Goal: Complete application form

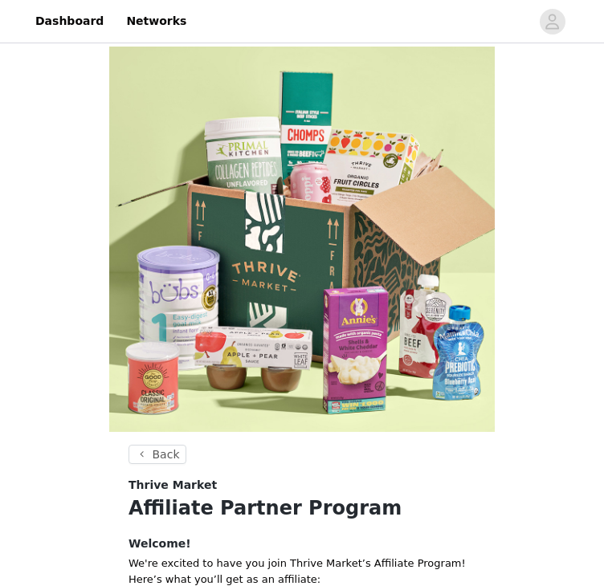
scroll to position [511, 0]
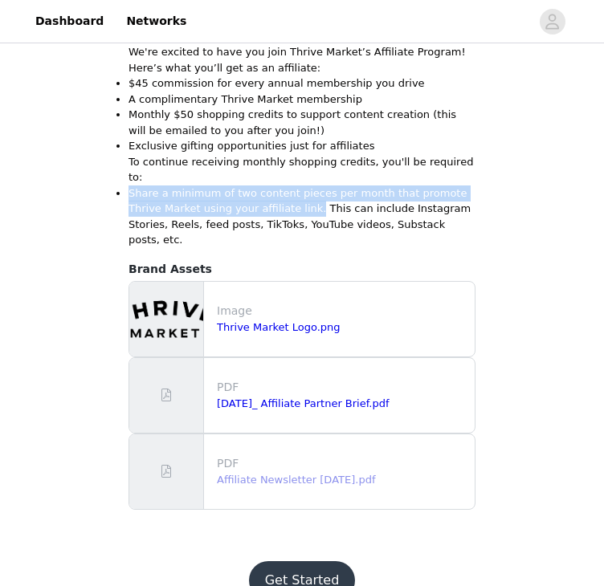
click at [364, 474] on link "Affiliate Newsletter [DATE].pdf" at bounding box center [296, 480] width 158 height 12
click at [330, 561] on button "Get Started" at bounding box center [302, 580] width 107 height 39
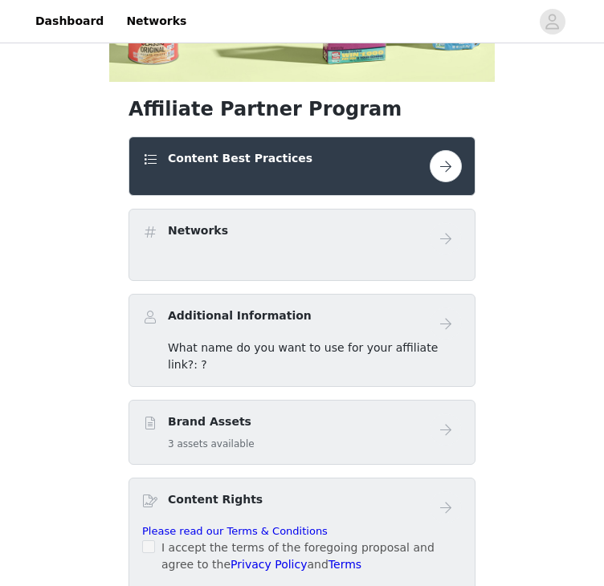
scroll to position [352, 0]
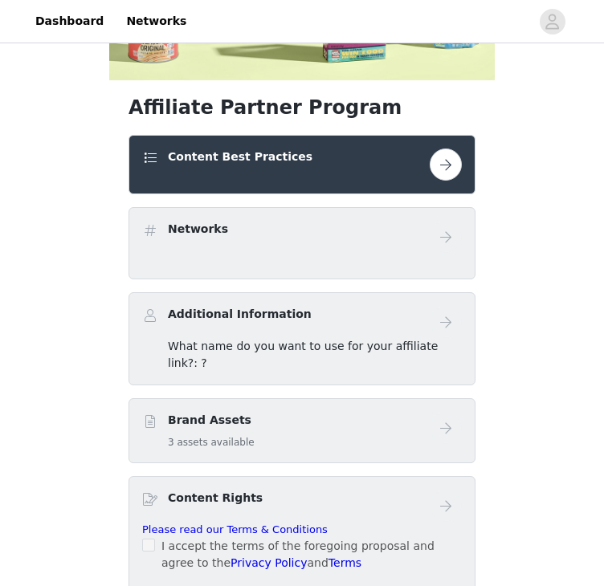
click at [452, 167] on button "button" at bounding box center [446, 165] width 32 height 32
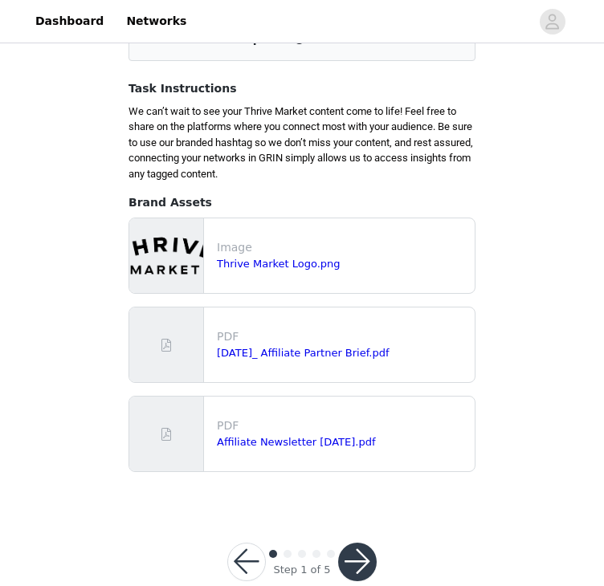
scroll to position [206, 0]
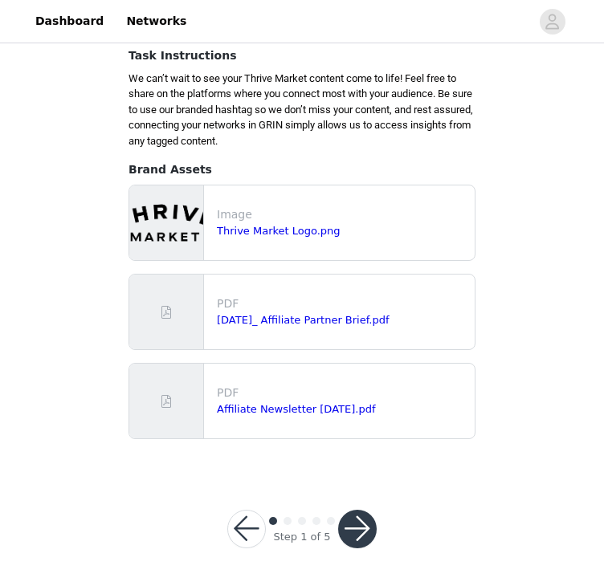
click at [353, 536] on button "button" at bounding box center [357, 529] width 39 height 39
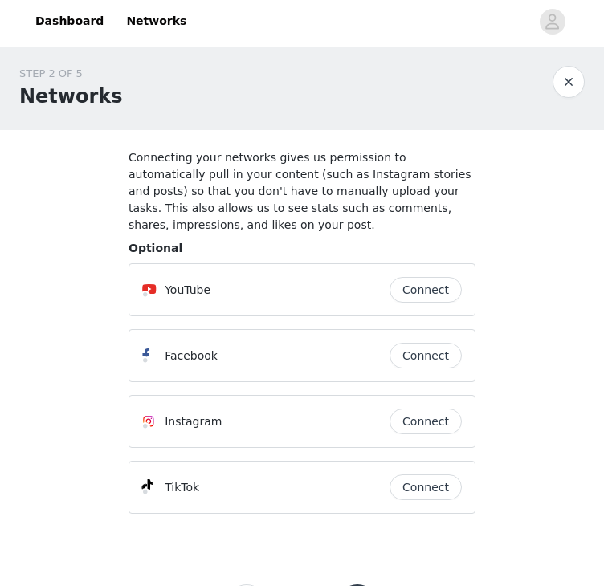
scroll to position [57, 0]
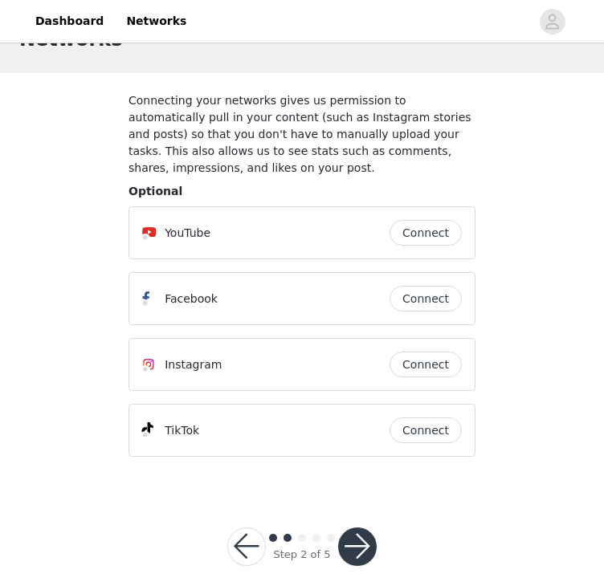
click at [433, 354] on button "Connect" at bounding box center [425, 365] width 72 height 26
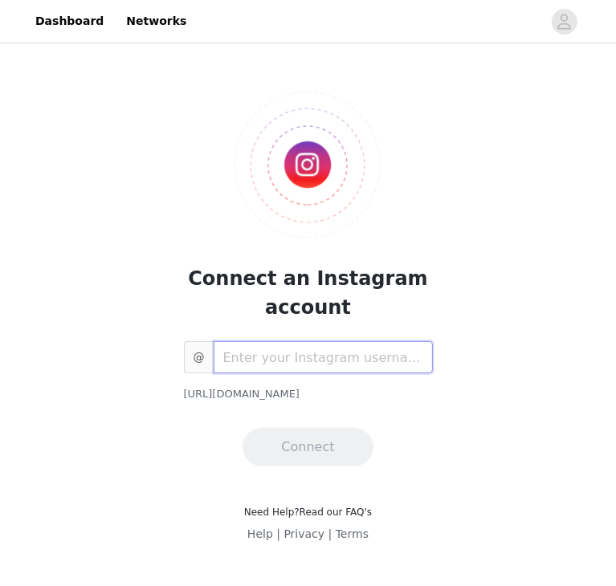
click at [386, 364] on input "text" at bounding box center [323, 357] width 219 height 32
type input "H"
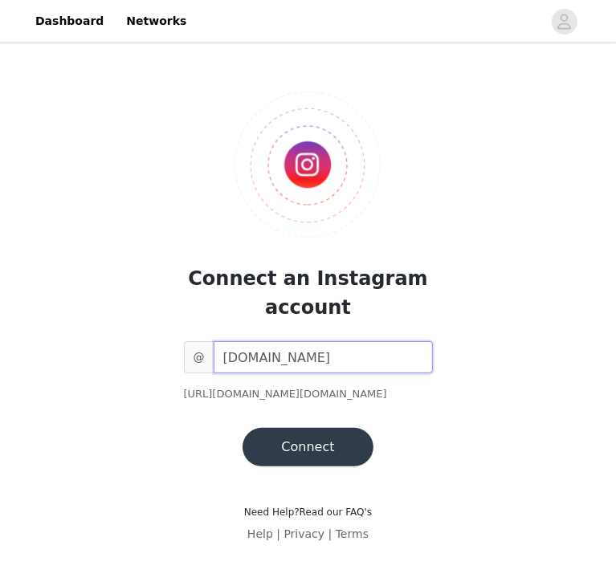
type input "[DOMAIN_NAME]"
click at [337, 438] on button "Connect" at bounding box center [307, 447] width 130 height 39
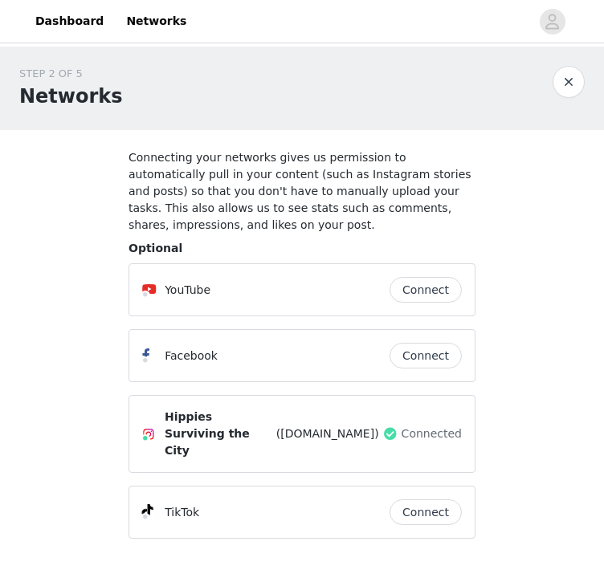
scroll to position [82, 0]
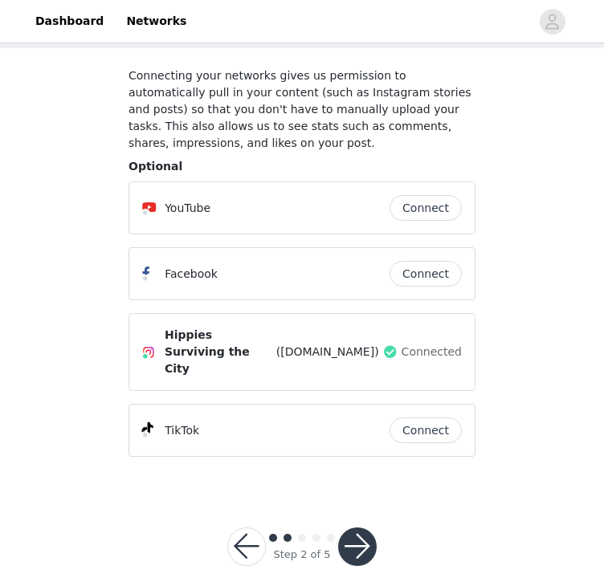
click at [356, 528] on button "button" at bounding box center [357, 546] width 39 height 39
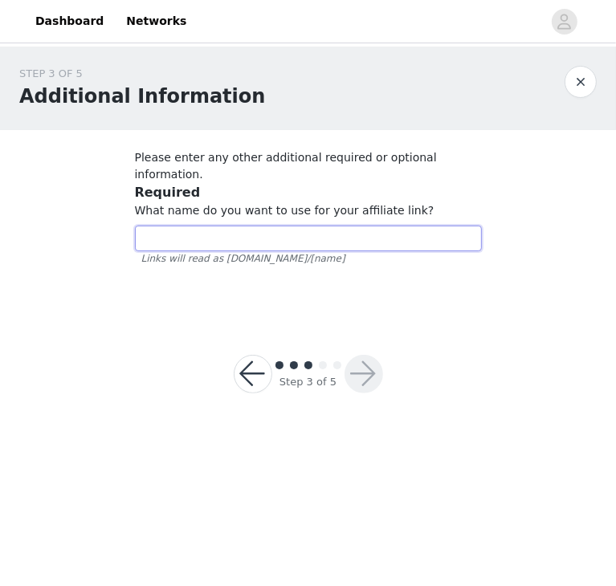
click at [414, 226] on input "text" at bounding box center [308, 239] width 347 height 26
type input "Hippiessurvivingthecity"
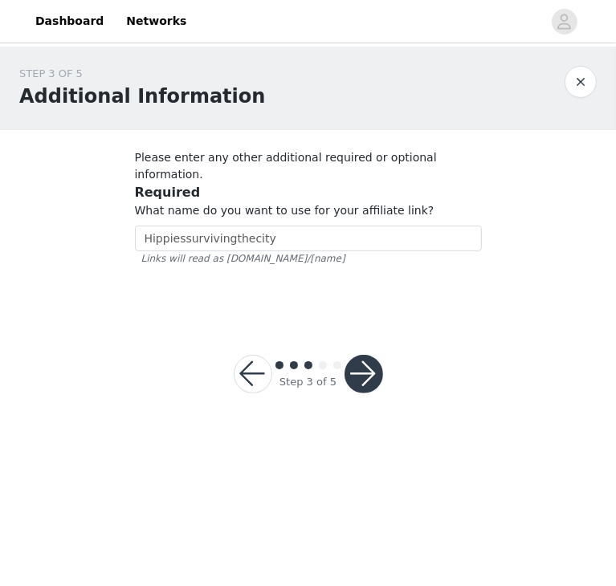
click at [376, 355] on button "button" at bounding box center [363, 374] width 39 height 39
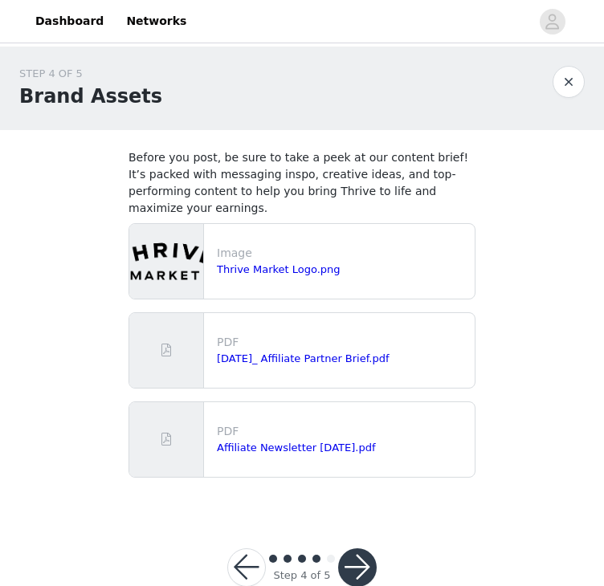
scroll to position [21, 0]
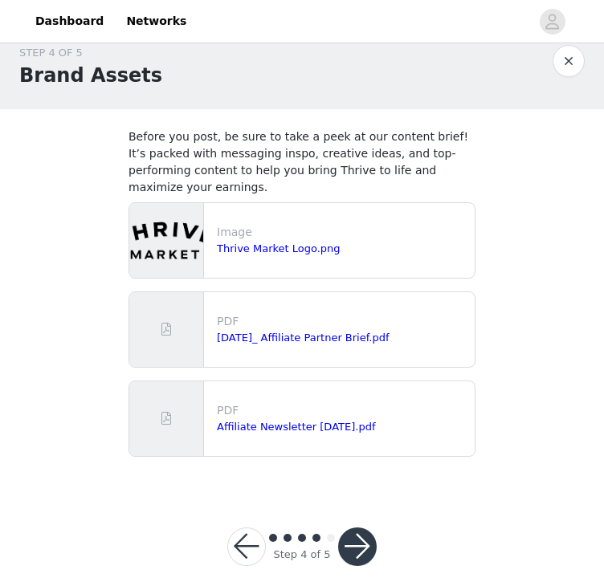
click at [366, 527] on button "button" at bounding box center [357, 546] width 39 height 39
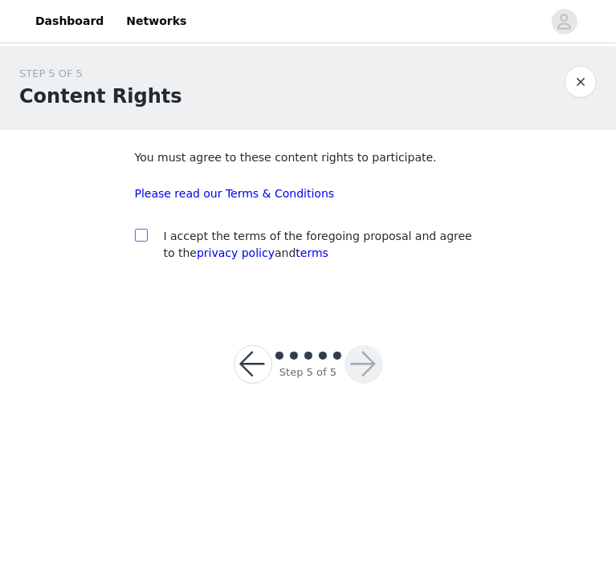
click at [145, 235] on input "checkbox" at bounding box center [140, 234] width 11 height 11
checkbox input "true"
click at [212, 196] on link "Please read our Terms & Conditions" at bounding box center [235, 193] width 200 height 13
click at [141, 235] on input "checkbox" at bounding box center [140, 234] width 11 height 11
checkbox input "true"
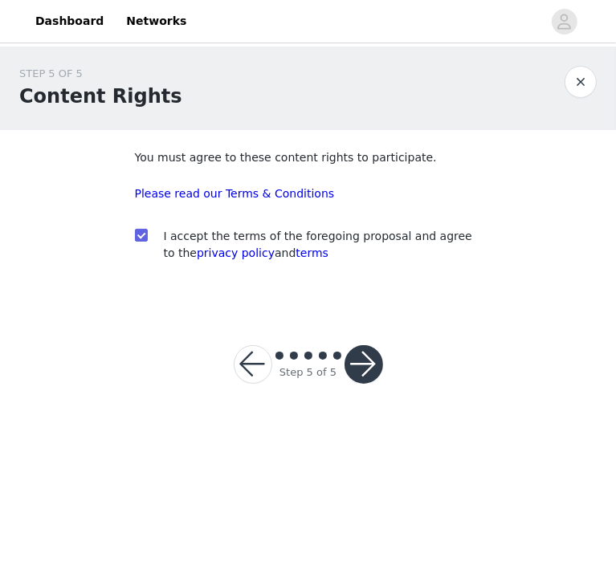
click at [378, 370] on button "button" at bounding box center [363, 364] width 39 height 39
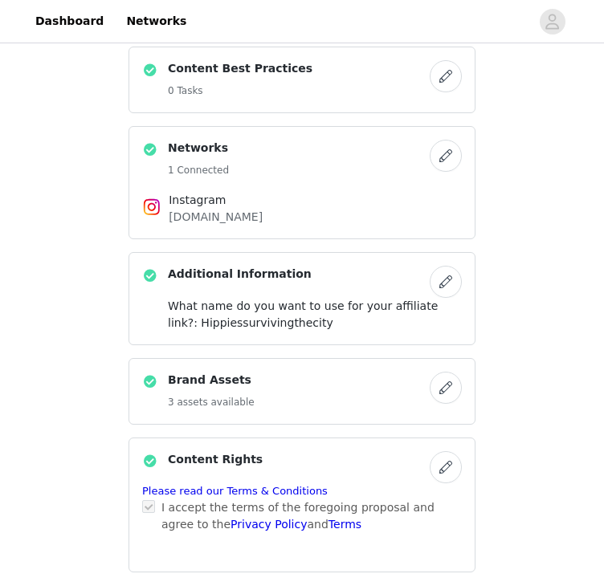
scroll to position [560, 0]
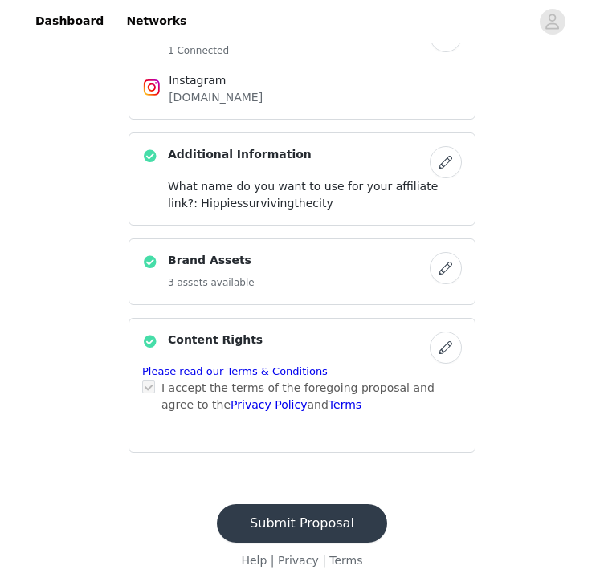
click at [324, 487] on footer "Submit Proposal Help | Privacy | Terms" at bounding box center [302, 537] width 209 height 104
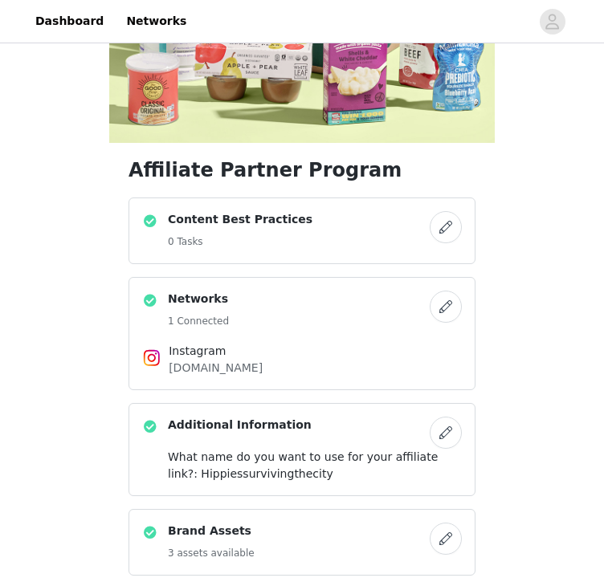
scroll to position [287, 0]
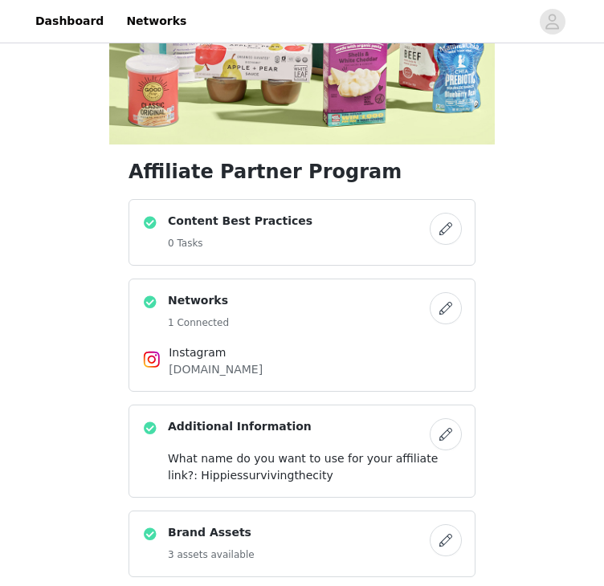
click at [446, 242] on button "button" at bounding box center [446, 229] width 32 height 32
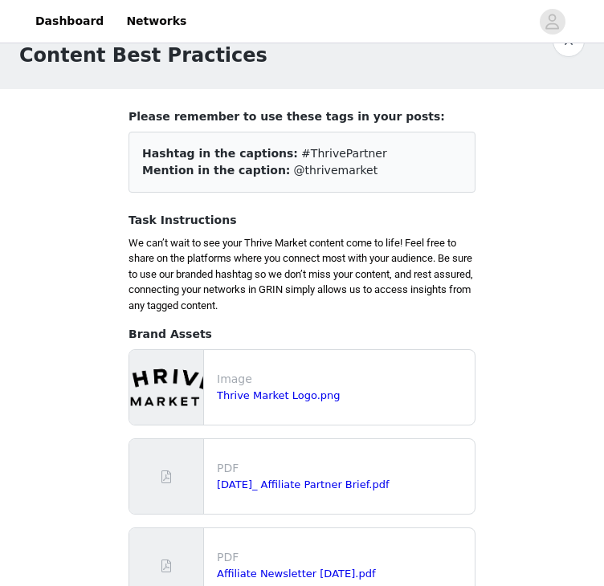
scroll to position [42, 0]
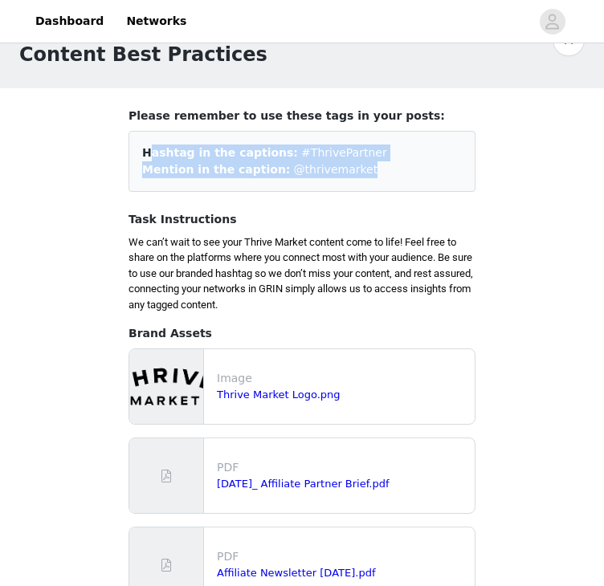
drag, startPoint x: 347, startPoint y: 177, endPoint x: 138, endPoint y: 149, distance: 210.6
click at [138, 149] on div "Hashtag in the captions: #ThrivePartner Mention in the caption: @thrivemarket" at bounding box center [301, 161] width 347 height 61
copy div "Hashtag in the captions: #ThrivePartner Mention in the caption: @thrivemarket"
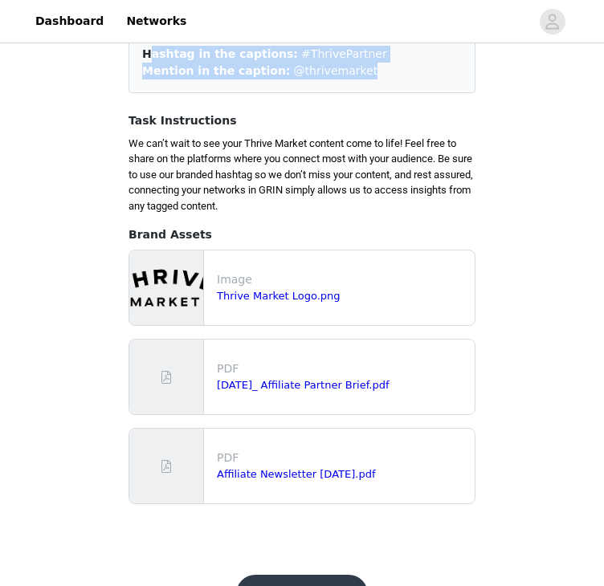
scroll to position [206, 0]
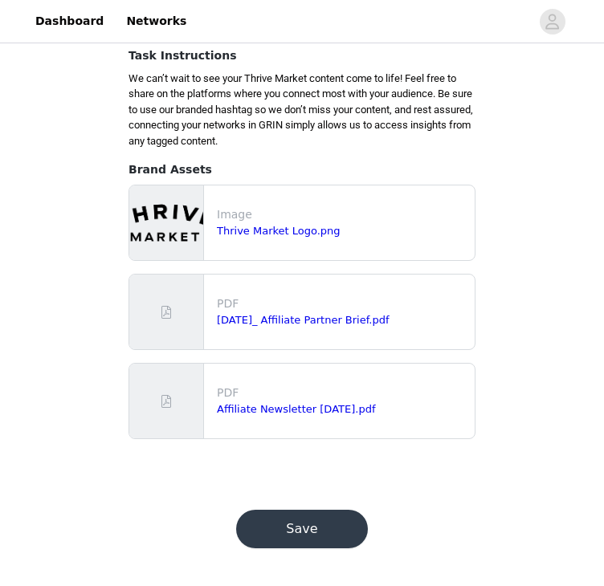
click at [332, 511] on button "Save" at bounding box center [302, 529] width 132 height 39
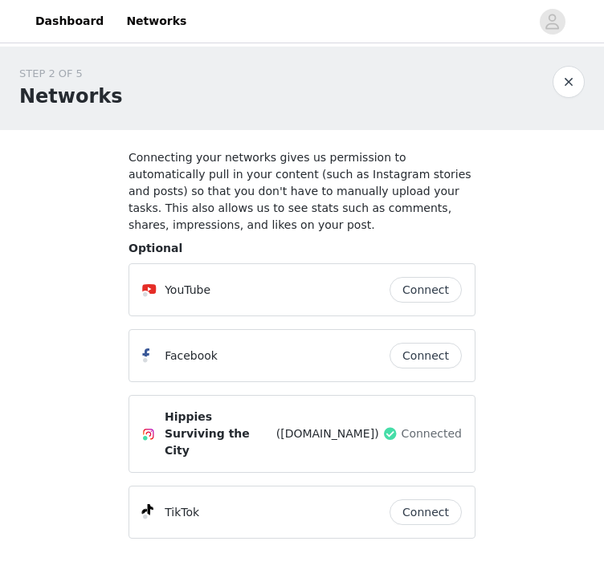
scroll to position [82, 0]
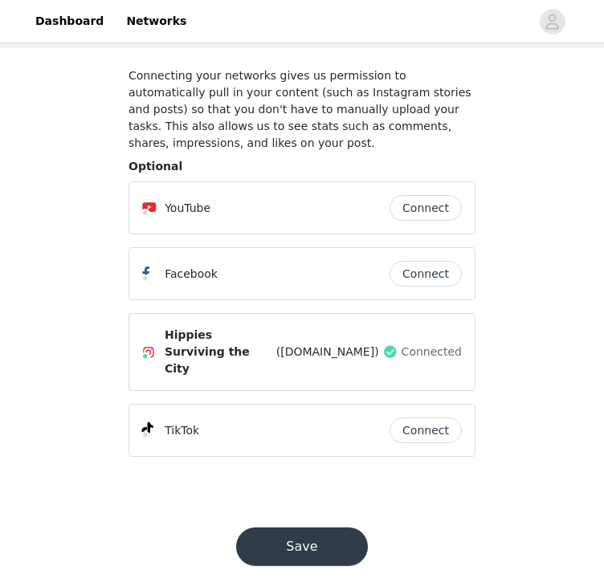
click at [323, 527] on button "Save" at bounding box center [302, 546] width 132 height 39
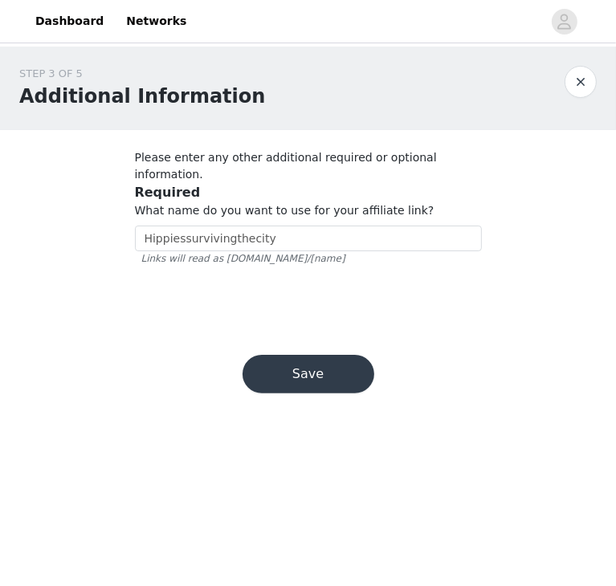
click at [355, 367] on button "Save" at bounding box center [308, 374] width 132 height 39
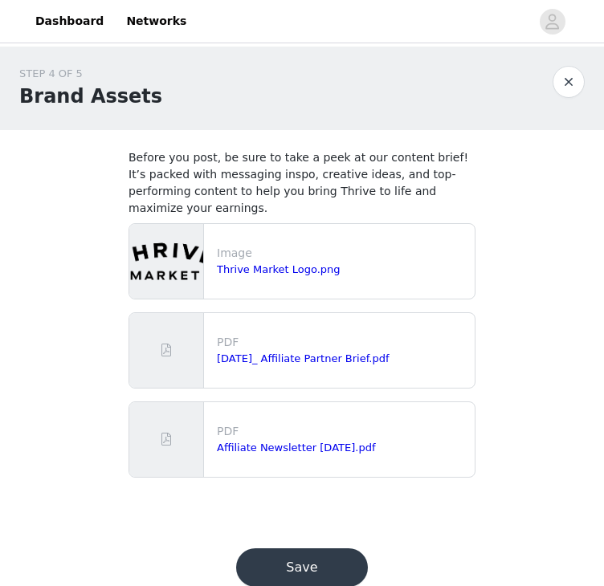
click at [341, 548] on button "Save" at bounding box center [302, 567] width 132 height 39
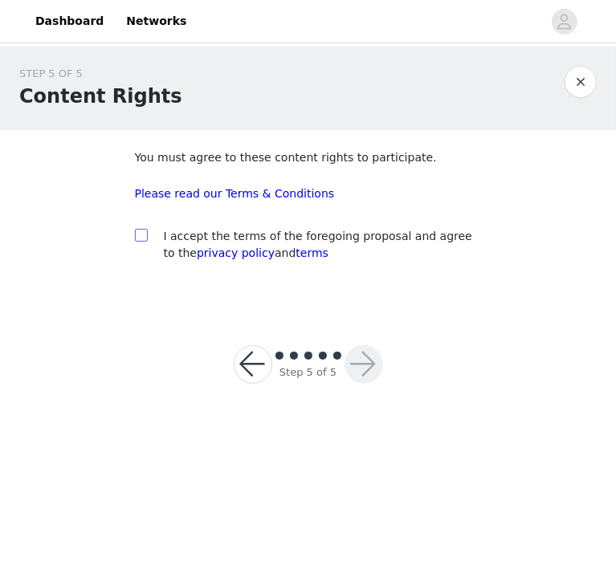
click at [141, 238] on input "checkbox" at bounding box center [140, 234] width 11 height 11
checkbox input "true"
click at [364, 357] on button "button" at bounding box center [363, 364] width 39 height 39
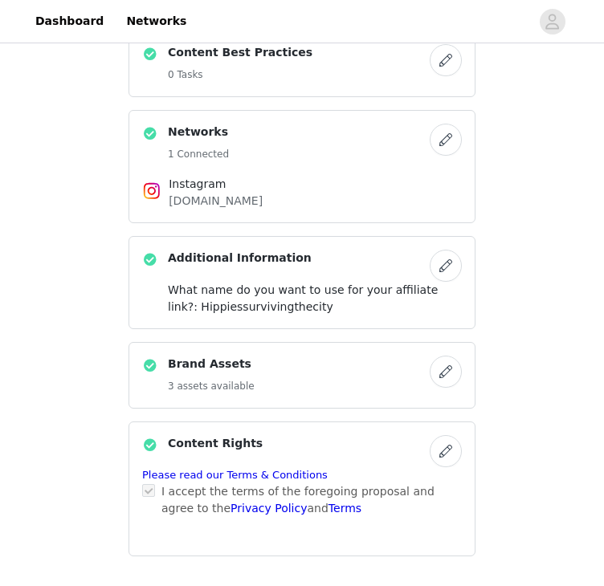
scroll to position [560, 0]
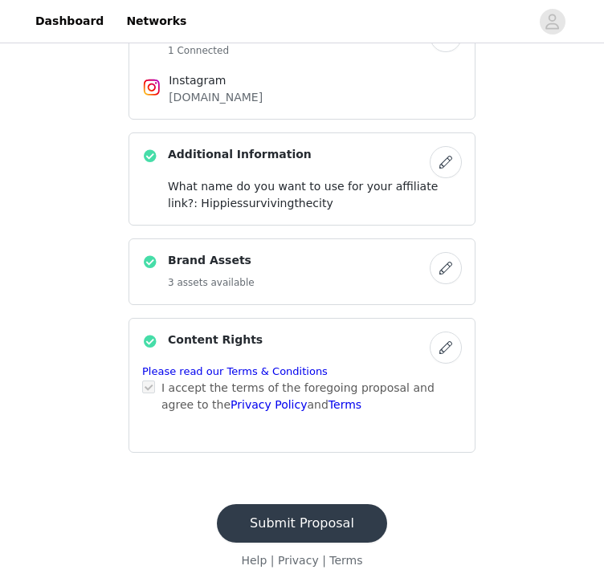
click at [360, 529] on button "Submit Proposal" at bounding box center [302, 523] width 170 height 39
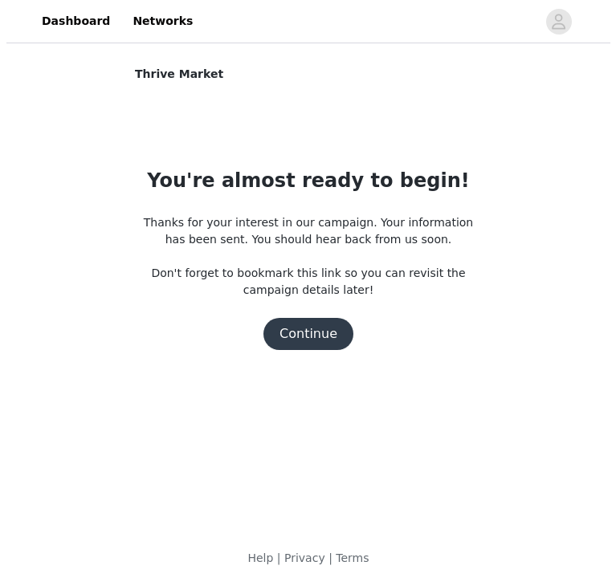
scroll to position [0, 0]
click at [324, 325] on button "Continue" at bounding box center [308, 334] width 90 height 32
